Goal: Contribute content

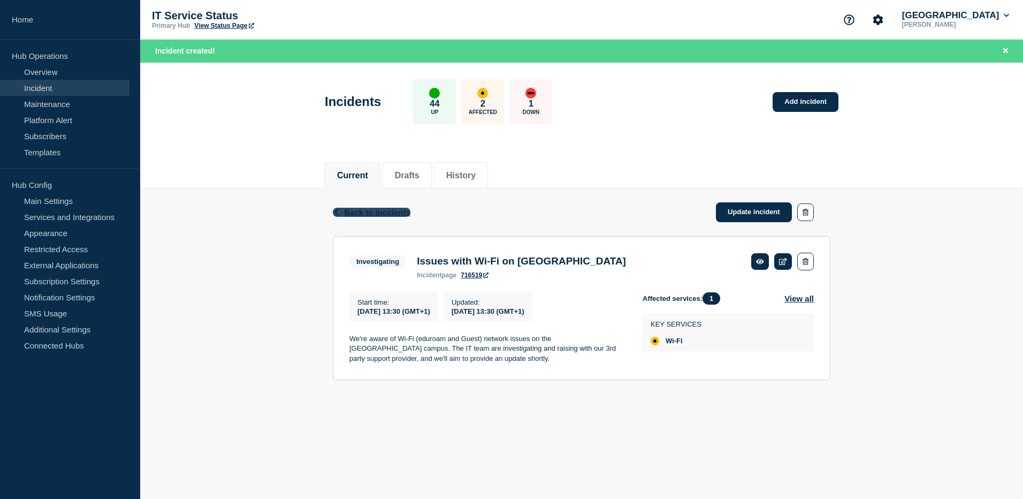
click at [353, 214] on span "Back to Incidents" at bounding box center [377, 212] width 66 height 9
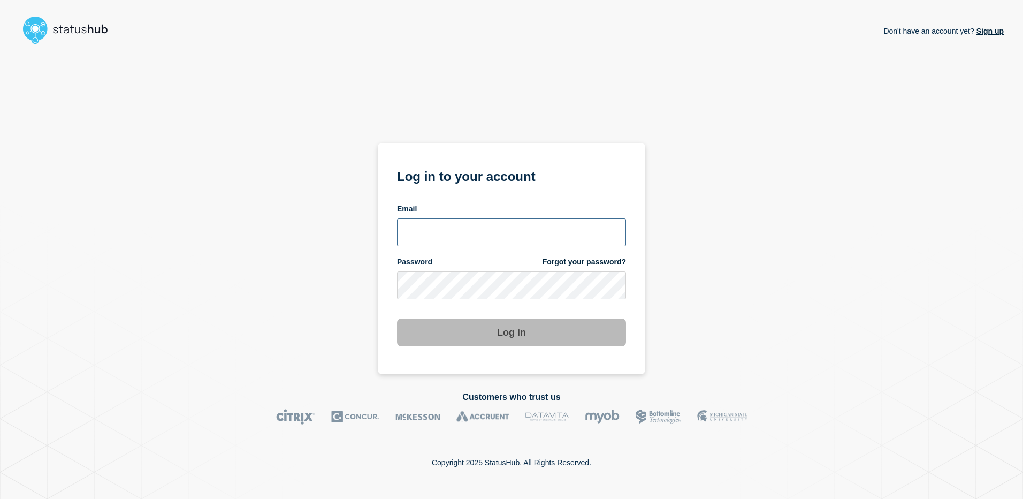
type input "[PERSON_NAME][EMAIL_ADDRESS][DOMAIN_NAME]"
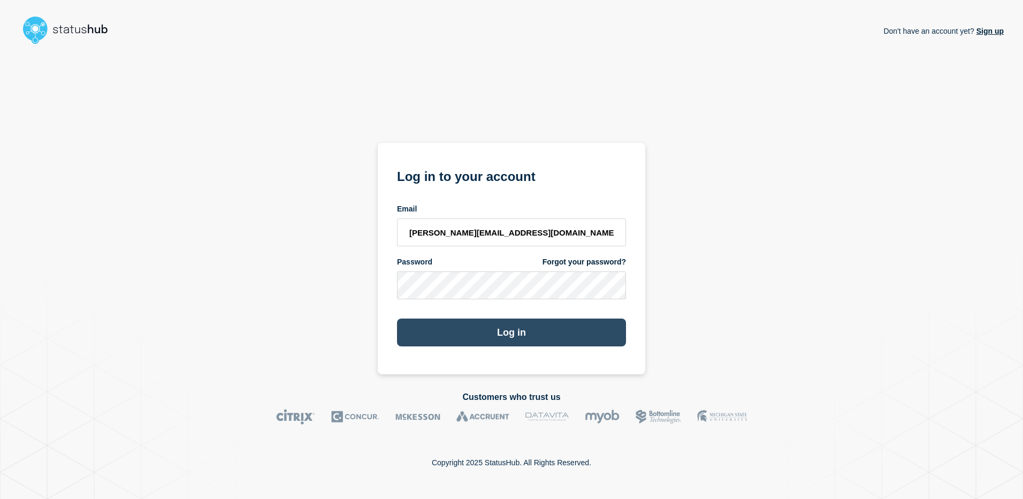
click at [509, 329] on button "Log in" at bounding box center [511, 332] width 229 height 28
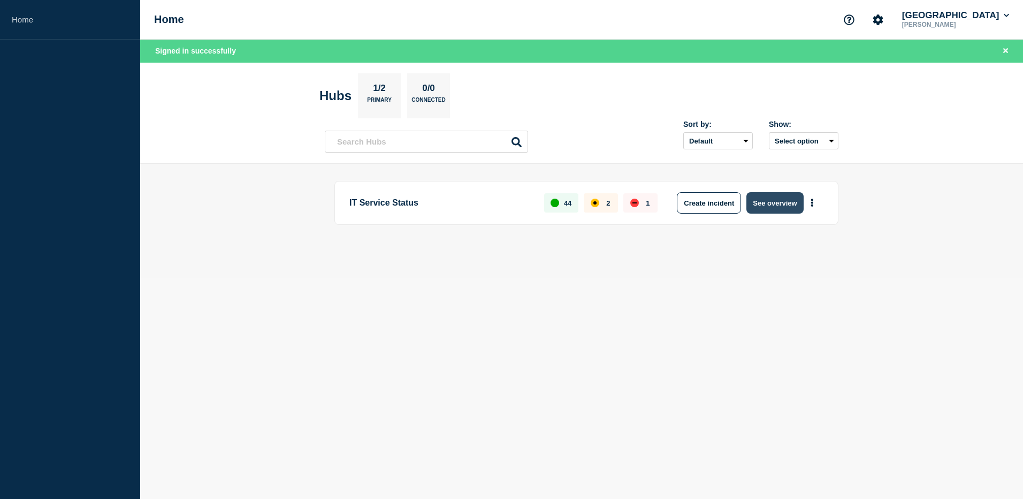
click at [774, 203] on button "See overview" at bounding box center [774, 202] width 57 height 21
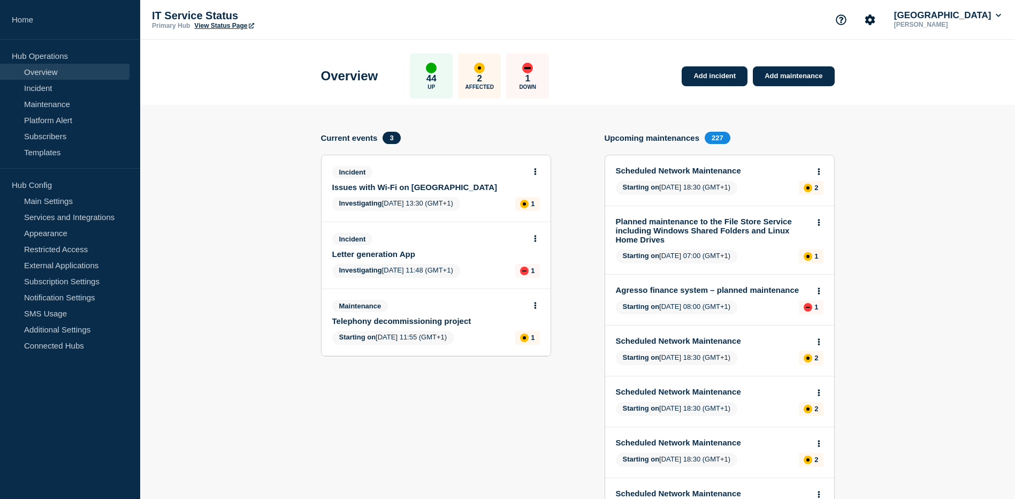
click at [461, 185] on link "Issues with Wi-Fi on Manor Park Campus" at bounding box center [428, 186] width 193 height 9
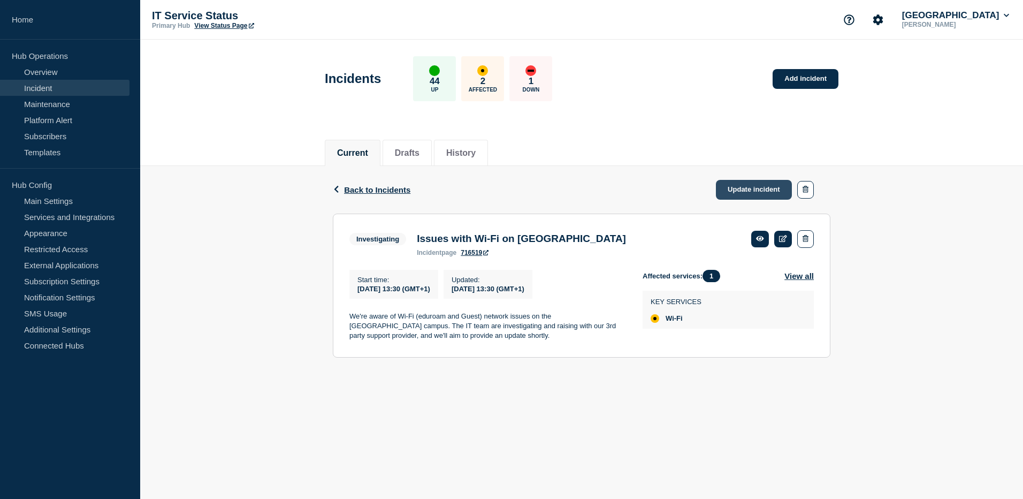
click at [754, 191] on link "Update incident" at bounding box center [754, 190] width 76 height 20
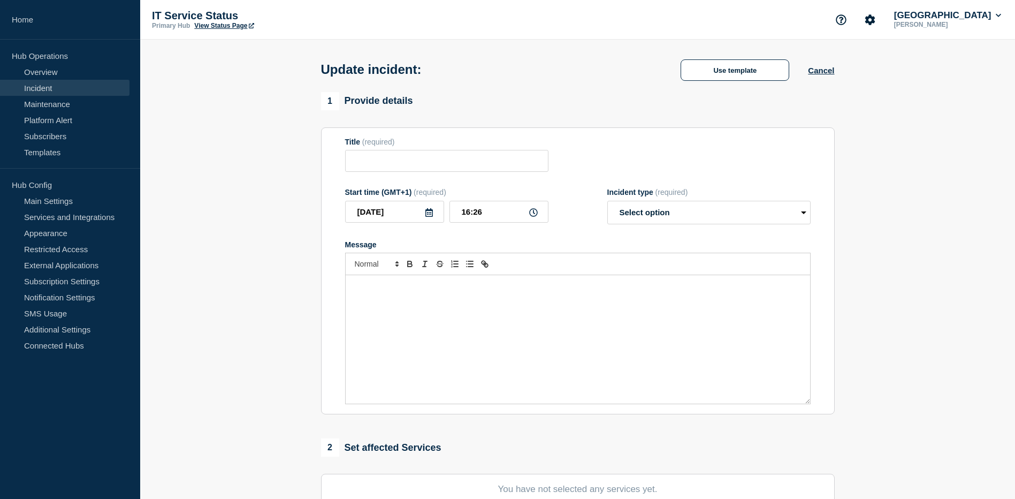
type input "Issues with Wi-Fi on Manor Park Campus"
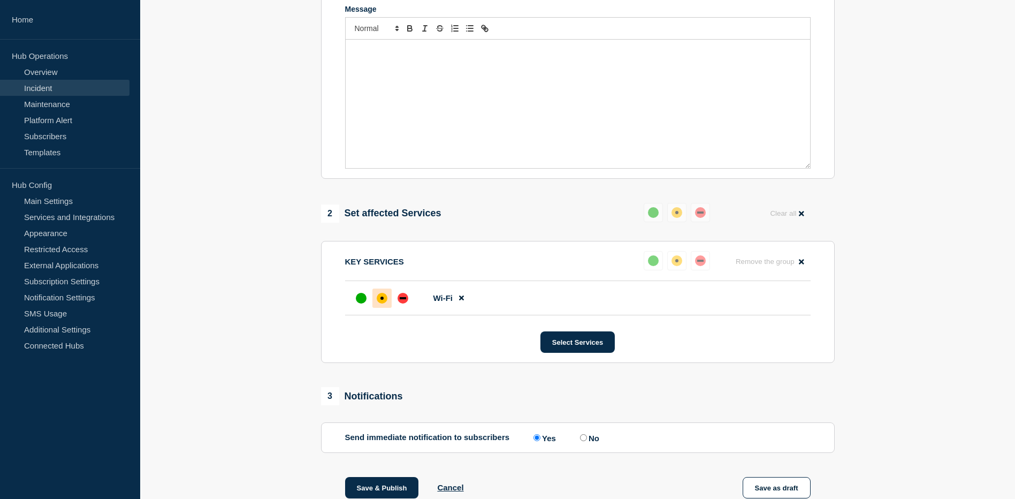
scroll to position [60, 0]
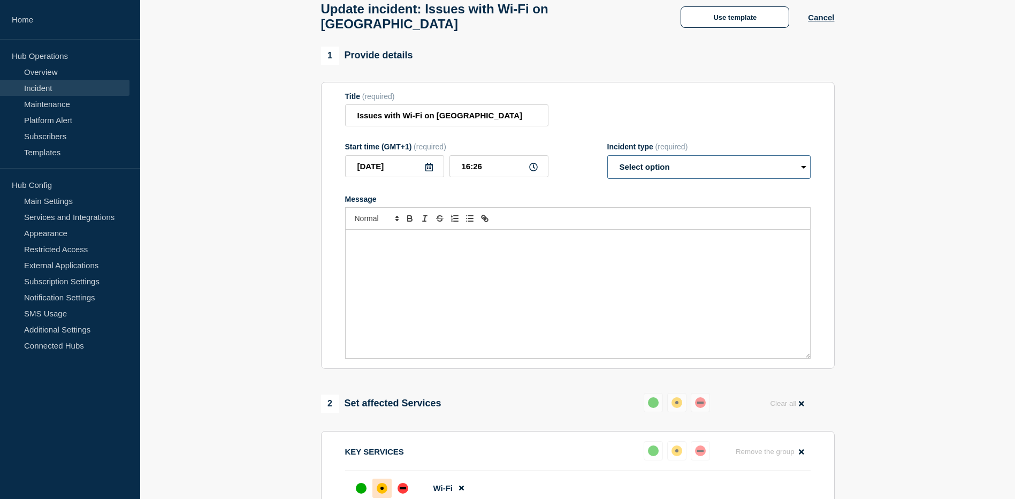
click at [803, 173] on select "Select option Investigating Identified Monitoring Resolved" at bounding box center [708, 167] width 203 height 24
select select "investigating"
click at [607, 160] on select "Select option Investigating Identified Monitoring Resolved" at bounding box center [708, 167] width 203 height 24
click at [412, 260] on div "Message" at bounding box center [578, 293] width 464 height 128
click at [573, 245] on p "We're continuing to troubleshoot the Wi-Fi issue in Manor Park" at bounding box center [578, 241] width 448 height 10
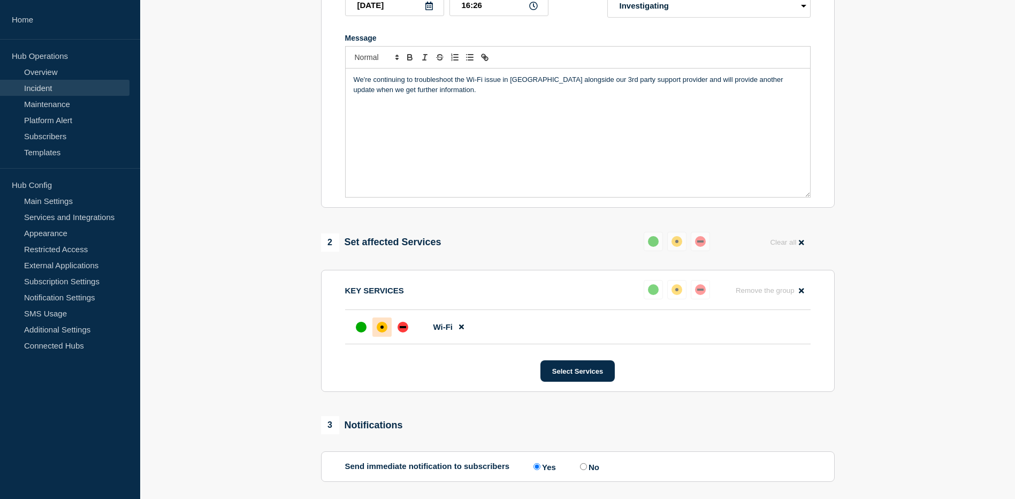
scroll to position [388, 0]
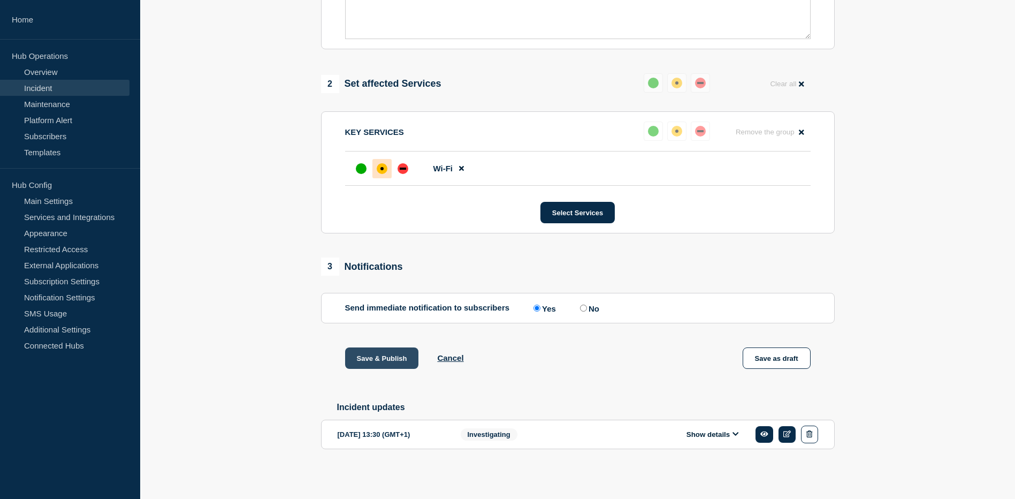
click at [389, 354] on button "Save & Publish" at bounding box center [382, 357] width 74 height 21
